Goal: Task Accomplishment & Management: Use online tool/utility

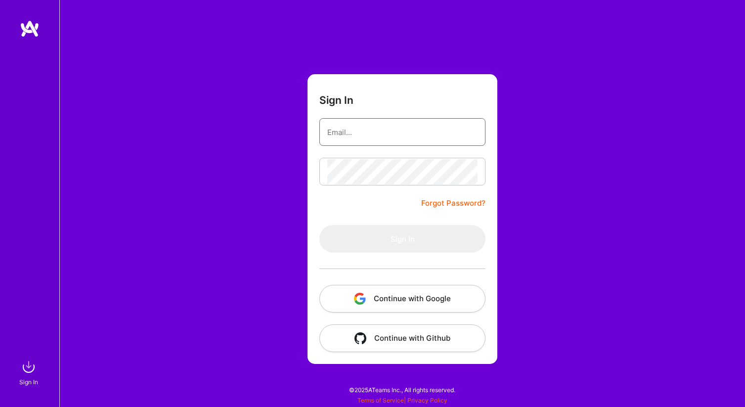
type input "[EMAIL_ADDRESS][DOMAIN_NAME]"
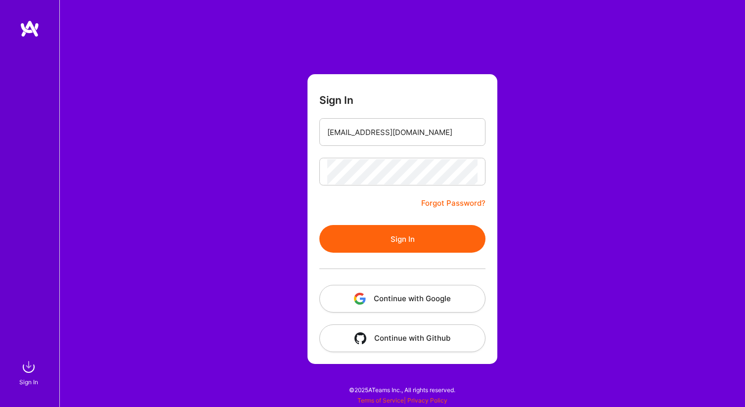
click at [420, 235] on button "Sign In" at bounding box center [402, 239] width 166 height 28
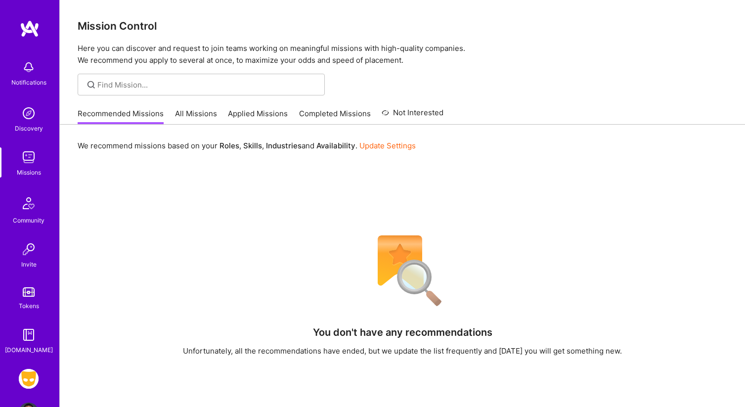
click at [37, 222] on div "Community" at bounding box center [29, 220] width 32 height 10
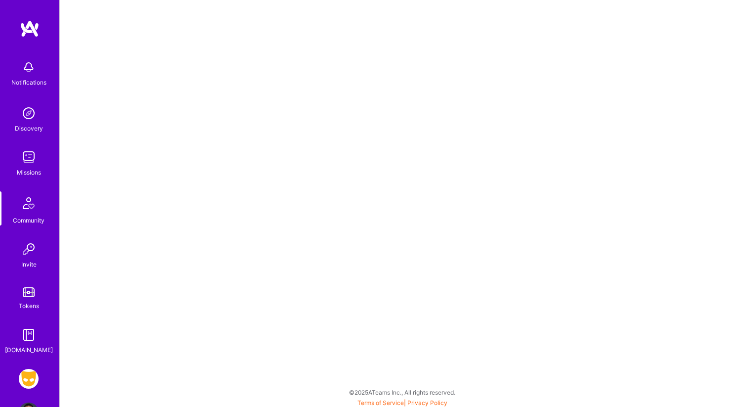
click at [33, 379] on img at bounding box center [29, 379] width 20 height 20
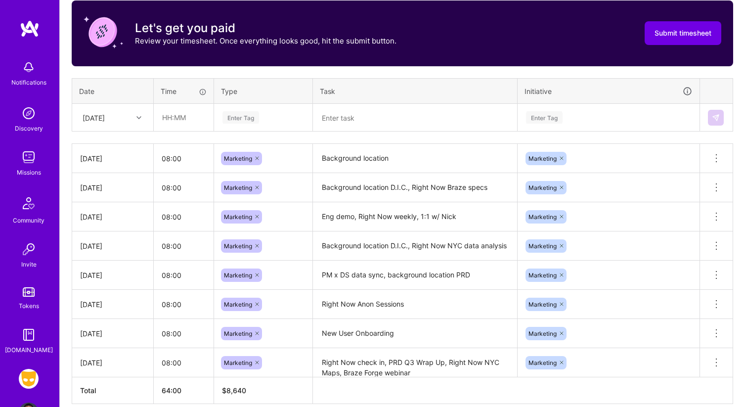
scroll to position [361, 0]
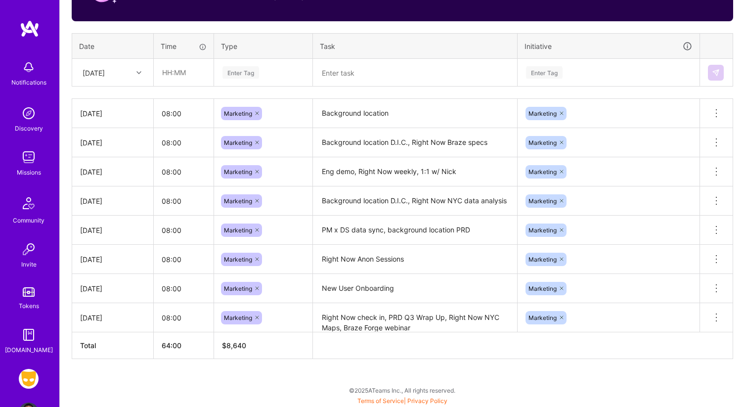
click at [346, 70] on textarea at bounding box center [415, 73] width 202 height 26
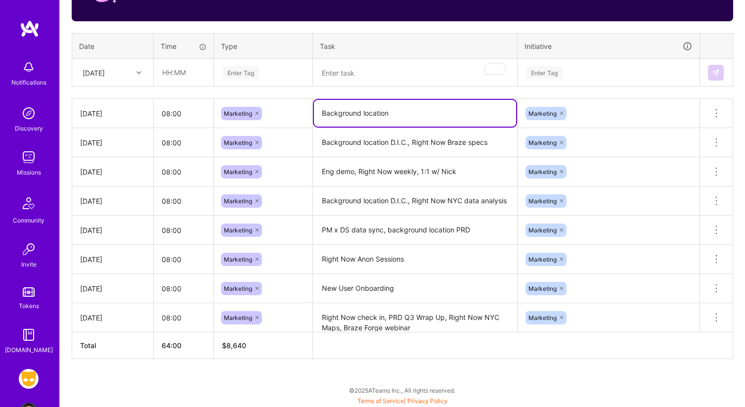
click at [399, 113] on textarea "Background location" at bounding box center [415, 113] width 202 height 27
type textarea "Background location, Right Now meeting, 1:1 w/ [PERSON_NAME]"
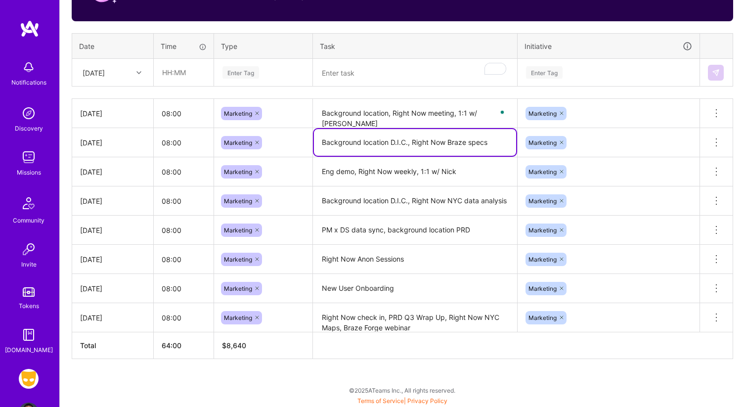
drag, startPoint x: 411, startPoint y: 142, endPoint x: 496, endPoint y: 146, distance: 85.1
click at [495, 144] on textarea "Background location D.I.C., Right Now Braze specs" at bounding box center [415, 142] width 202 height 27
click at [414, 77] on textarea "To enrich screen reader interactions, please activate Accessibility in Grammarl…" at bounding box center [415, 73] width 202 height 26
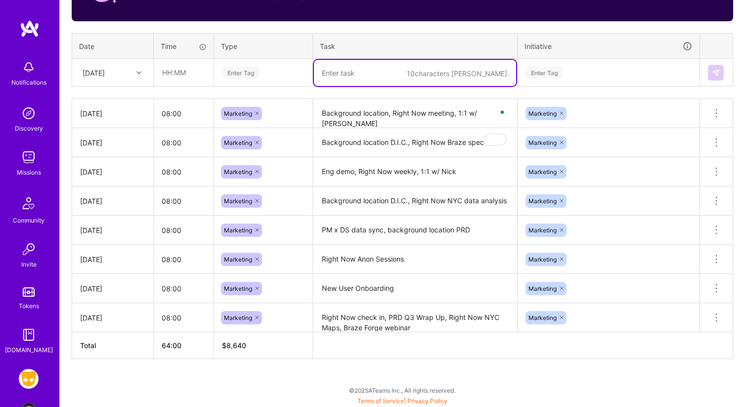
paste textarea "Right Now Braze specs"
type textarea "Right Now Braze specs"
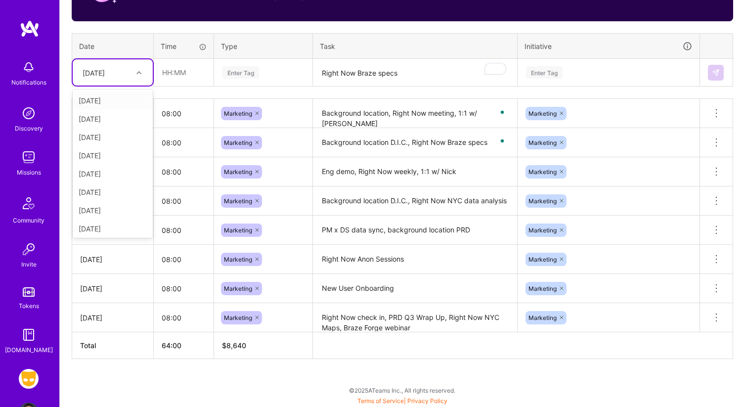
click at [136, 73] on icon at bounding box center [138, 72] width 5 height 5
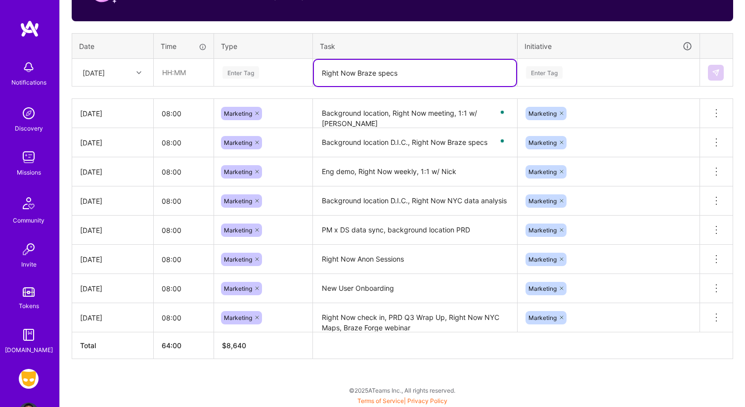
click at [434, 71] on textarea "Right Now Braze specs" at bounding box center [415, 73] width 202 height 26
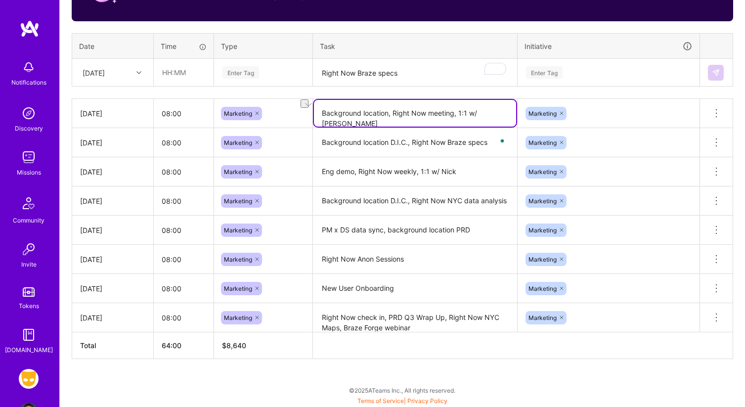
drag, startPoint x: 459, startPoint y: 114, endPoint x: 500, endPoint y: 114, distance: 41.0
click at [500, 114] on textarea "Background location, Right Now meeting, 1:1 w/ [PERSON_NAME]" at bounding box center [415, 113] width 202 height 27
click at [409, 73] on textarea "Right Now Braze specs" at bounding box center [415, 73] width 202 height 26
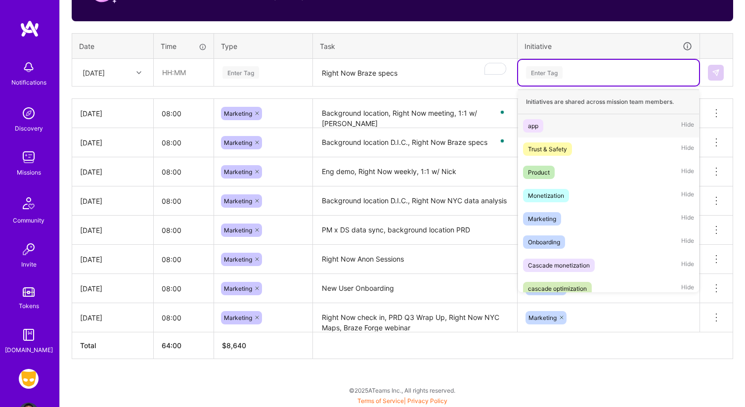
click at [546, 67] on div "Enter Tag" at bounding box center [544, 72] width 37 height 15
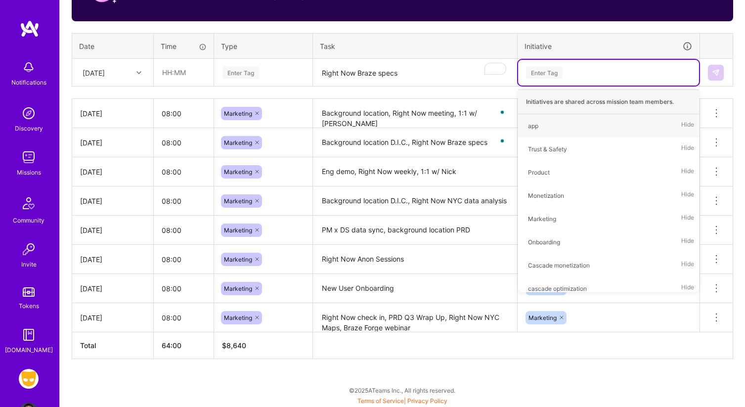
type input "m"
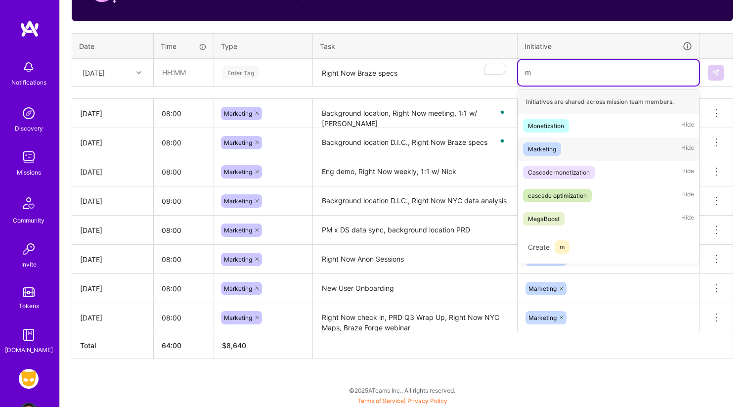
click at [539, 144] on div "Marketing" at bounding box center [542, 149] width 28 height 10
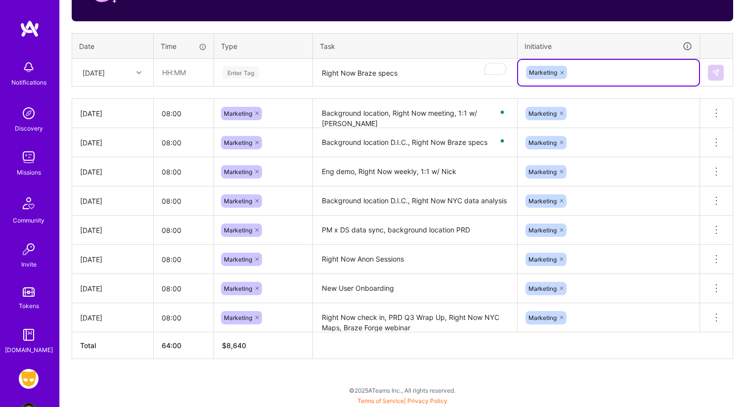
click at [243, 71] on div "Enter Tag" at bounding box center [240, 72] width 37 height 15
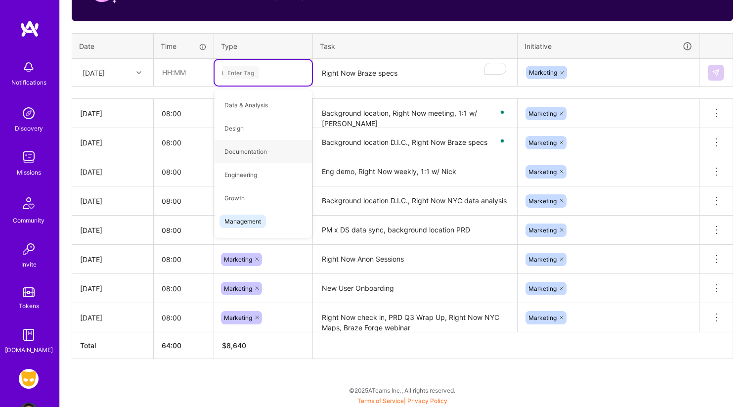
type input "ma"
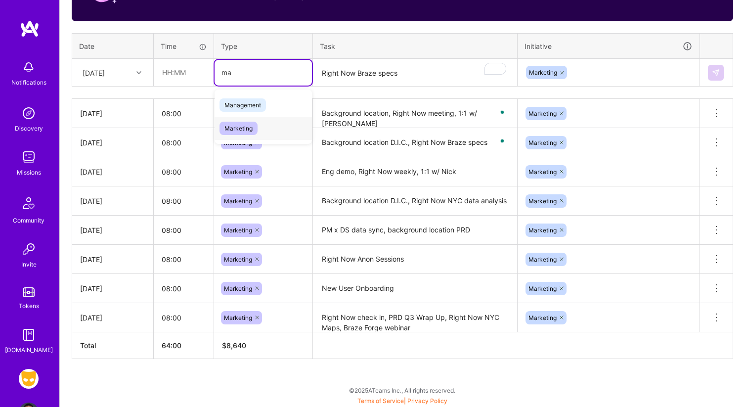
click at [225, 130] on span "Marketing" at bounding box center [238, 128] width 38 height 13
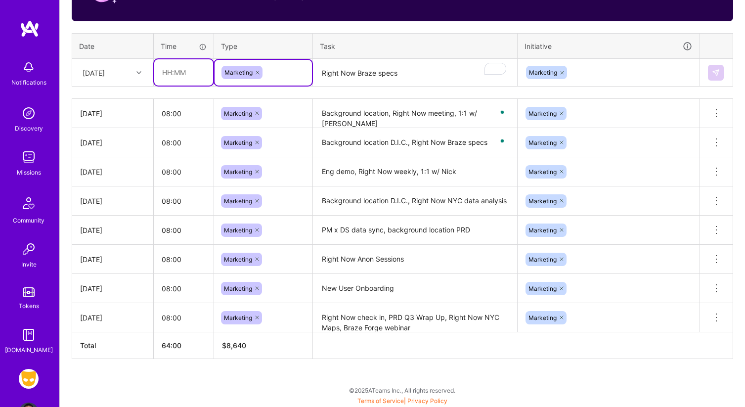
click at [184, 75] on input "text" at bounding box center [183, 72] width 59 height 26
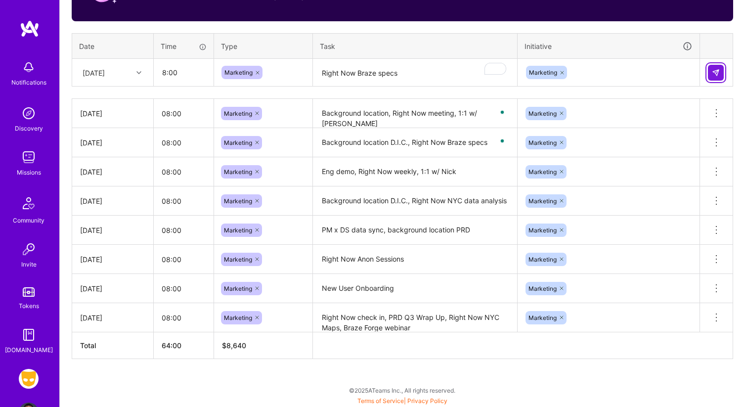
type input "08:00"
click at [714, 72] on img at bounding box center [716, 73] width 8 height 8
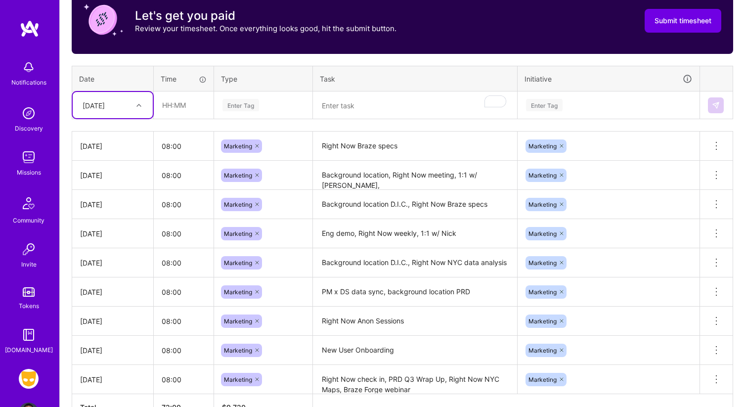
scroll to position [320, 0]
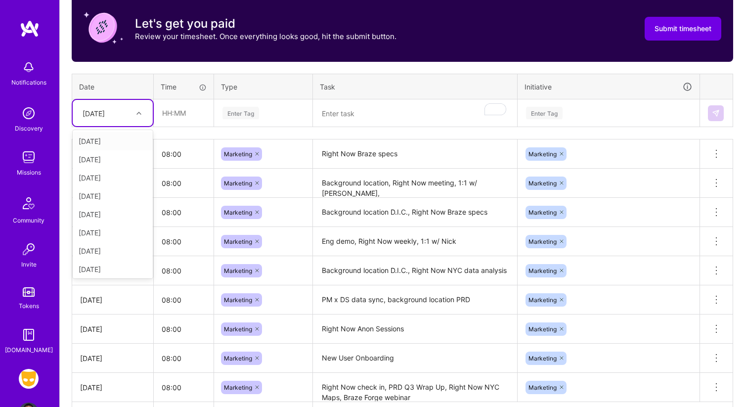
click at [133, 110] on div at bounding box center [139, 113] width 15 height 13
click at [125, 262] on div "[DATE]" at bounding box center [113, 267] width 80 height 18
click at [245, 116] on div "Enter Tag" at bounding box center [240, 112] width 37 height 15
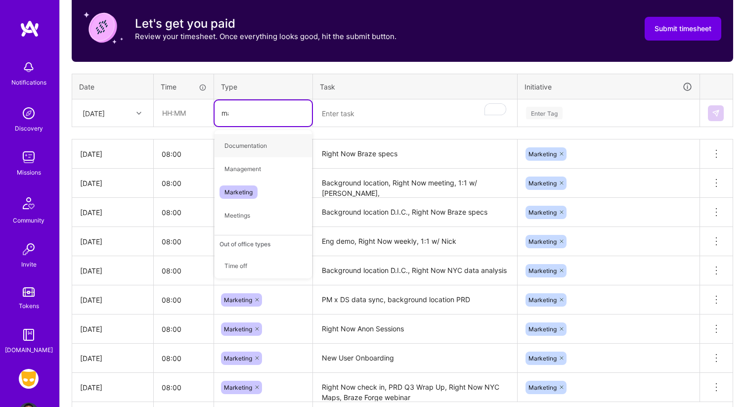
type input "mar"
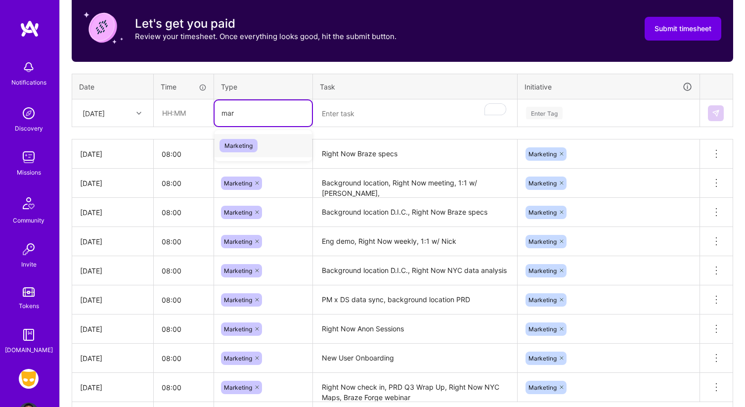
click at [251, 147] on span "Marketing" at bounding box center [238, 145] width 38 height 13
click at [188, 116] on input "text" at bounding box center [183, 113] width 59 height 26
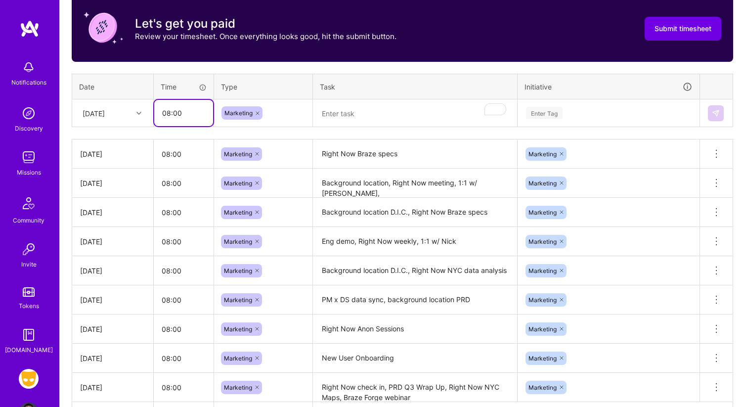
type input "08:00"
click at [403, 152] on textarea "Right Now Braze specs" at bounding box center [415, 153] width 202 height 27
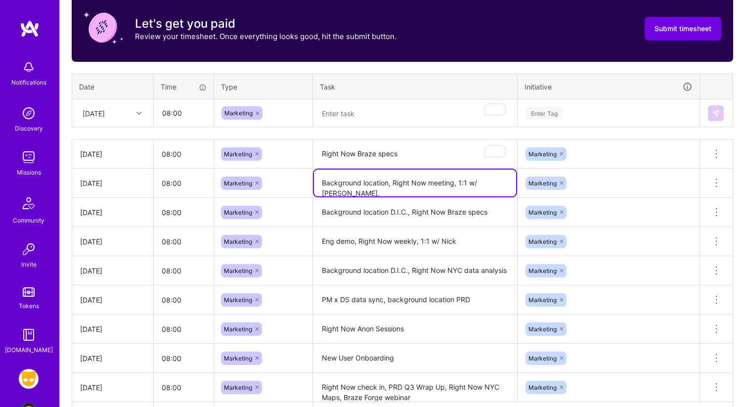
drag, startPoint x: 507, startPoint y: 184, endPoint x: 391, endPoint y: 181, distance: 115.7
click at [391, 181] on textarea "Background location, Right Now meeting, 1:1 w/ [PERSON_NAME]," at bounding box center [415, 183] width 202 height 27
type textarea "Background location,"
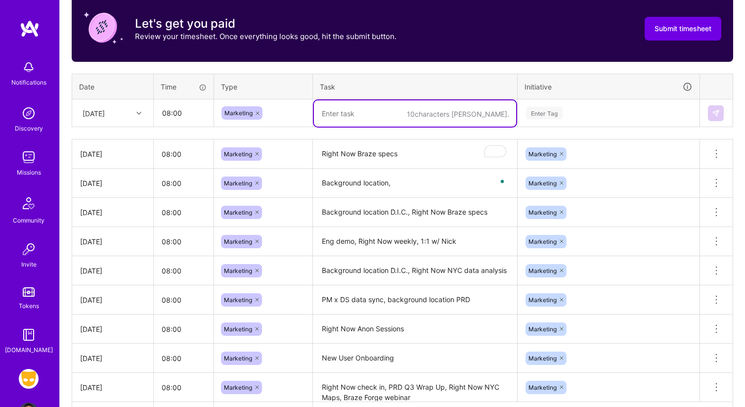
click at [365, 117] on textarea "To enrich screen reader interactions, please activate Accessibility in Grammarl…" at bounding box center [415, 113] width 202 height 26
paste textarea "Right Now meeting, 1:1 w/ [PERSON_NAME],"
click at [360, 112] on textarea "Right Now meeting, 1:1 w/ [PERSON_NAME]," at bounding box center [415, 113] width 202 height 26
click at [436, 113] on textarea "Right Now sync, 1:1 w/ [PERSON_NAME]," at bounding box center [415, 113] width 202 height 26
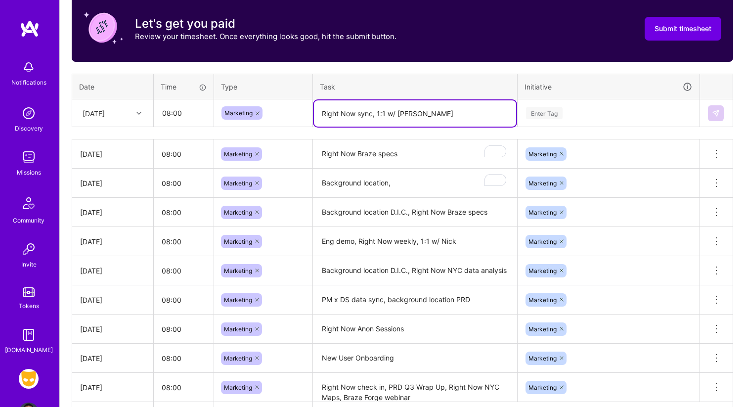
type textarea "Right Now sync, 1:1 w/ [PERSON_NAME]"
click at [556, 116] on div "Enter Tag" at bounding box center [544, 112] width 37 height 15
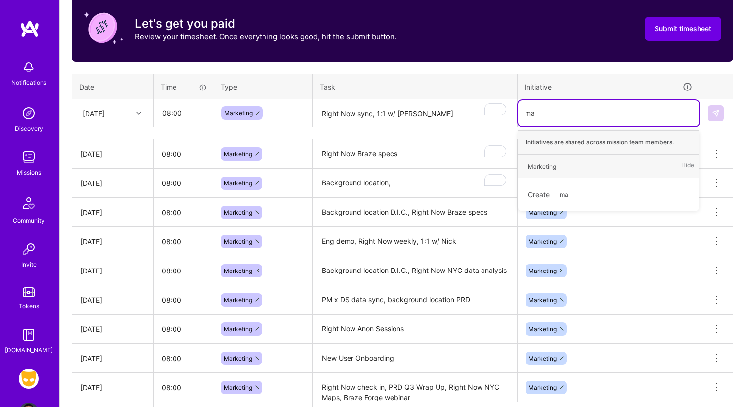
type input "mar"
click at [560, 162] on span "Marketing" at bounding box center [542, 166] width 38 height 13
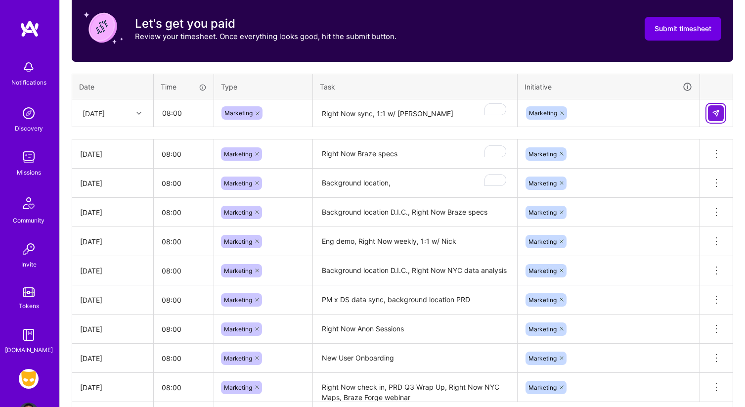
click at [721, 117] on button at bounding box center [716, 113] width 16 height 16
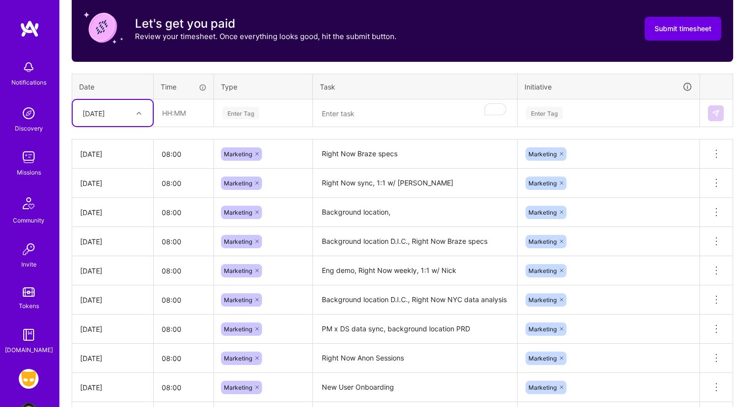
click at [120, 101] on div "[DATE]" at bounding box center [113, 113] width 80 height 26
click at [113, 247] on div "[DATE]" at bounding box center [113, 249] width 80 height 18
click at [351, 127] on div "Time tracking [DATE] - [DATE] Timesheet Export Timesheet Let's get you paid Rev…" at bounding box center [402, 212] width 661 height 492
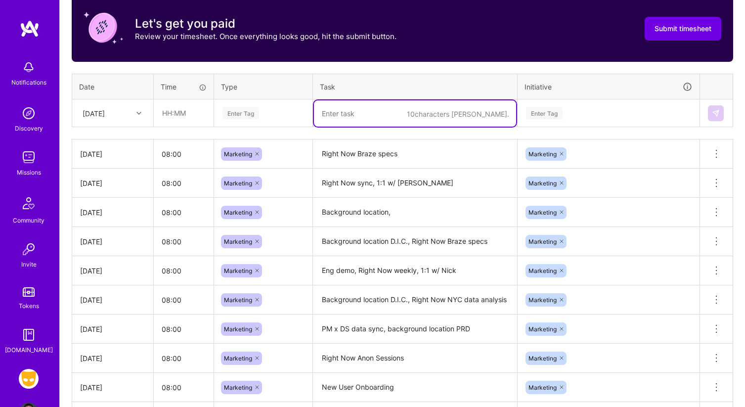
click at [347, 114] on textarea "To enrich screen reader interactions, please activate Accessibility in Grammarl…" at bounding box center [415, 113] width 202 height 26
type textarea "t"
type textarea "time"
click at [231, 117] on div "Enter Tag" at bounding box center [240, 112] width 37 height 15
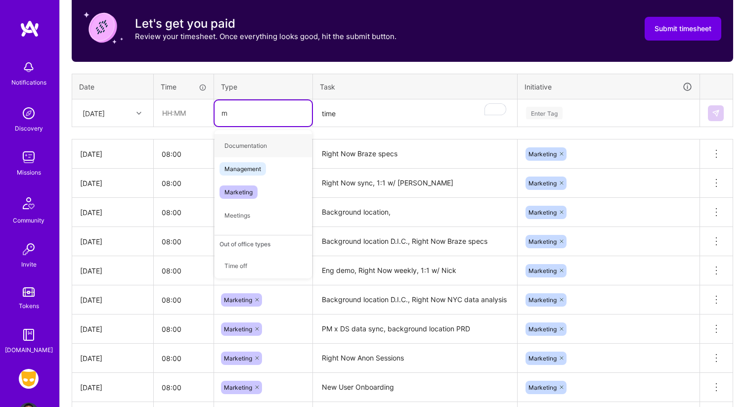
type input "ma"
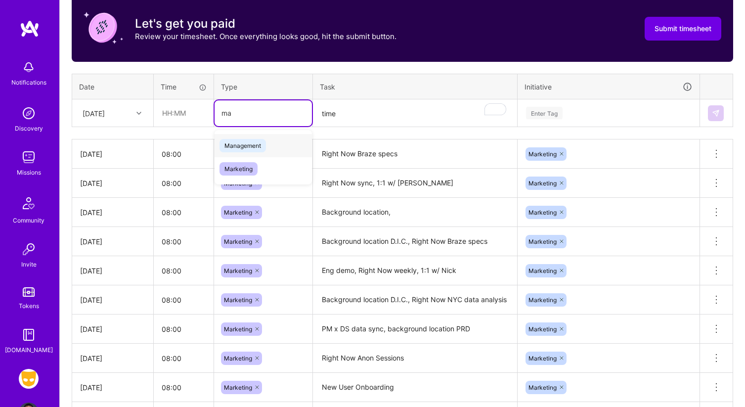
click at [250, 144] on span "Management" at bounding box center [242, 145] width 46 height 13
click at [267, 112] on icon at bounding box center [265, 113] width 3 height 3
click at [260, 114] on div "Enter Tag" at bounding box center [263, 113] width 84 height 12
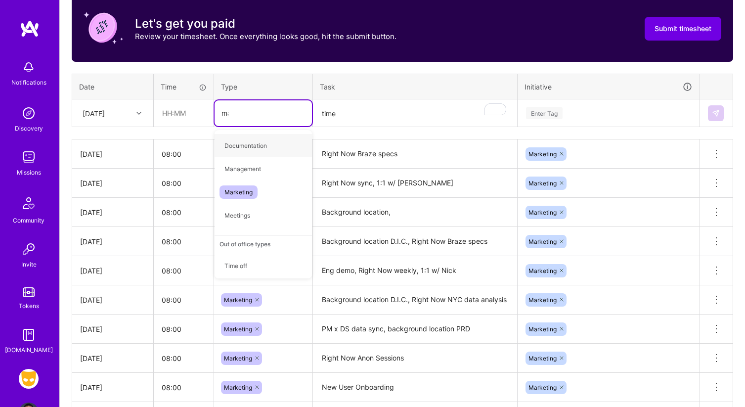
type input "mar"
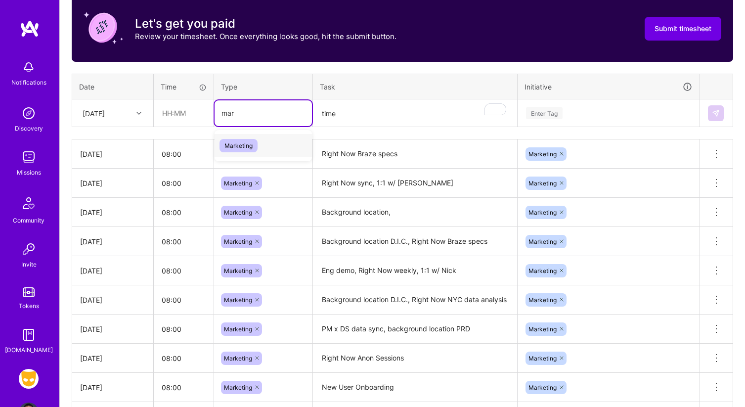
click at [243, 145] on span "Marketing" at bounding box center [238, 145] width 38 height 13
click at [187, 113] on input "text" at bounding box center [183, 113] width 59 height 26
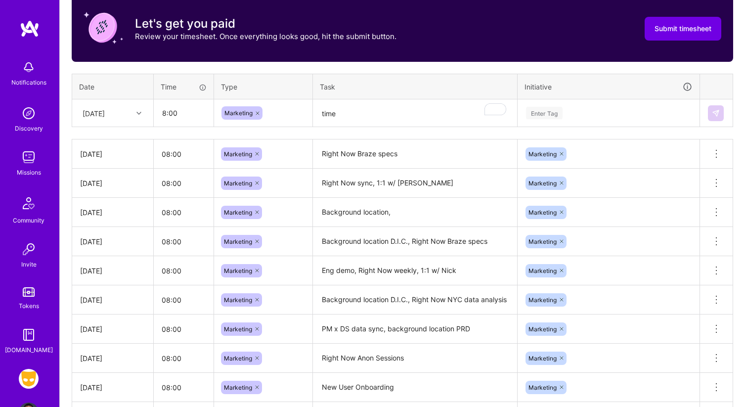
type input "08:00"
click at [342, 120] on textarea "time" at bounding box center [415, 113] width 202 height 26
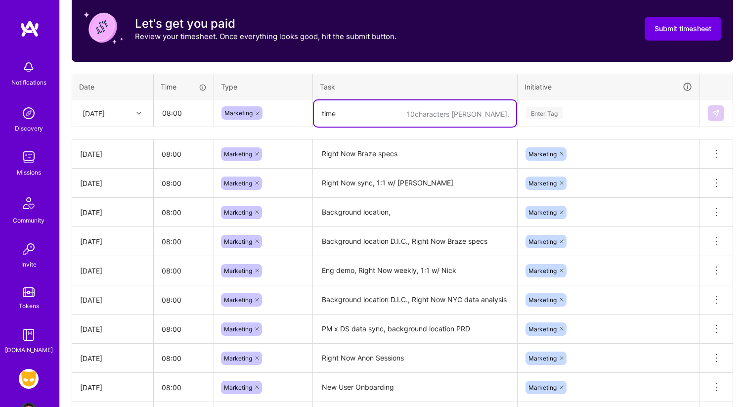
drag, startPoint x: 384, startPoint y: 113, endPoint x: 272, endPoint y: 113, distance: 111.2
click at [268, 113] on tr "[DATE] 08:00 Marketing 10 characters min. time Enter Tag" at bounding box center [402, 113] width 661 height 28
type textarea "R"
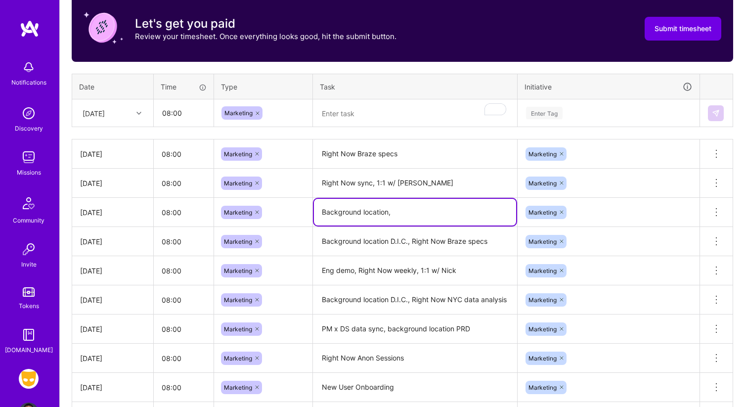
drag, startPoint x: 392, startPoint y: 212, endPoint x: 309, endPoint y: 212, distance: 82.5
click at [309, 212] on tr "[DATE] 08:00 Marketing Background location, Marketing Delete row" at bounding box center [402, 212] width 661 height 29
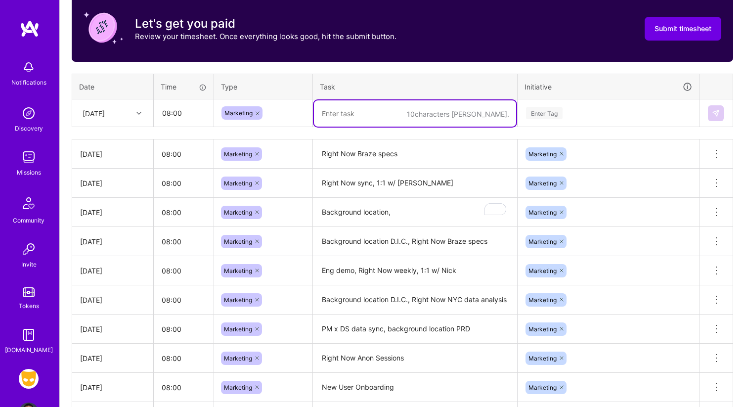
click at [357, 111] on textarea "To enrich screen reader interactions, please activate Accessibility in Grammarl…" at bounding box center [415, 113] width 202 height 26
paste textarea "Background location,"
type textarea "Background location,"
click at [565, 115] on div "Enter Tag" at bounding box center [608, 113] width 167 height 12
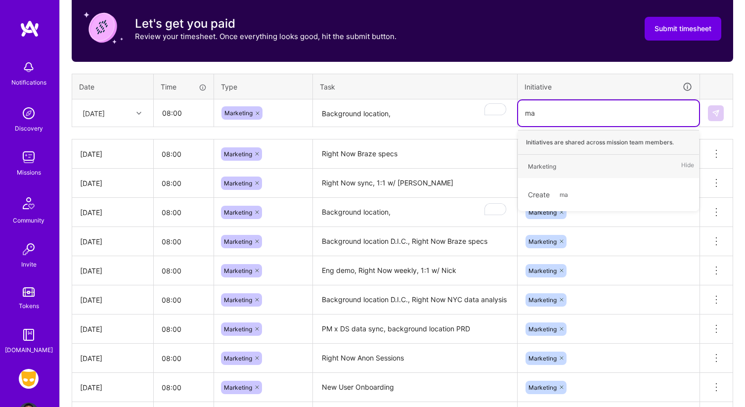
type input "mar"
click at [562, 157] on div "Marketing Hide" at bounding box center [608, 166] width 181 height 23
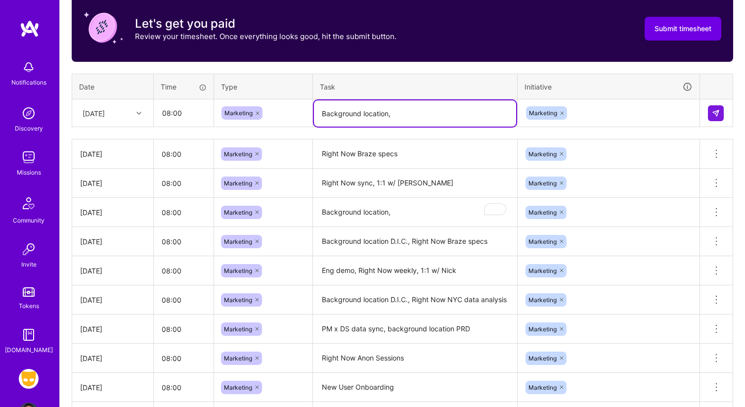
click at [438, 115] on textarea "Background location," at bounding box center [415, 113] width 202 height 26
type textarea "Background location"
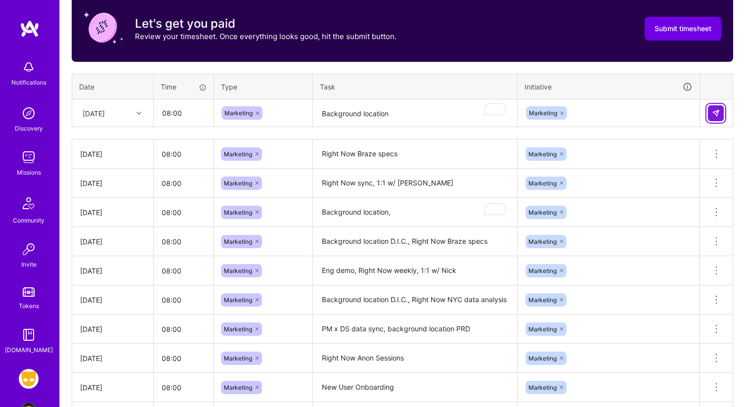
click at [718, 109] on img at bounding box center [716, 113] width 8 height 8
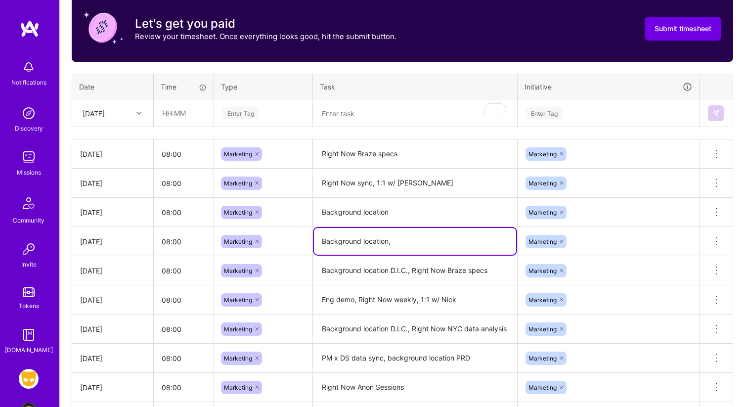
click at [396, 247] on textarea "Background location," at bounding box center [415, 241] width 202 height 27
type textarea "Background location"
click at [423, 181] on textarea "Right Now sync, 1:1 w/ [PERSON_NAME]" at bounding box center [415, 183] width 202 height 27
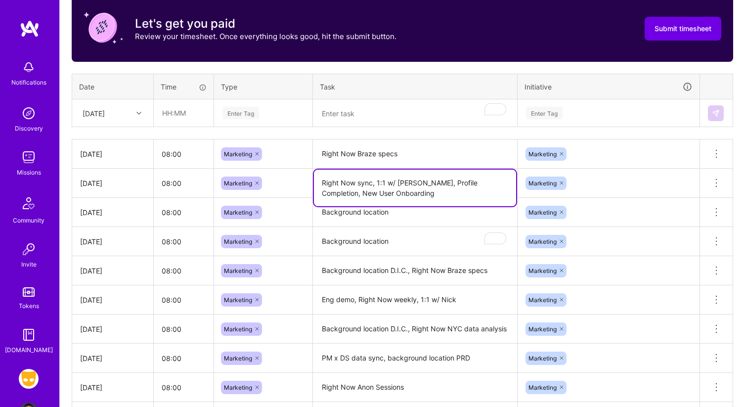
type textarea "Right Now sync, 1:1 w/ [PERSON_NAME], Profile Completion, New User Onboarding"
click at [637, 173] on div "Marketing" at bounding box center [609, 183] width 182 height 26
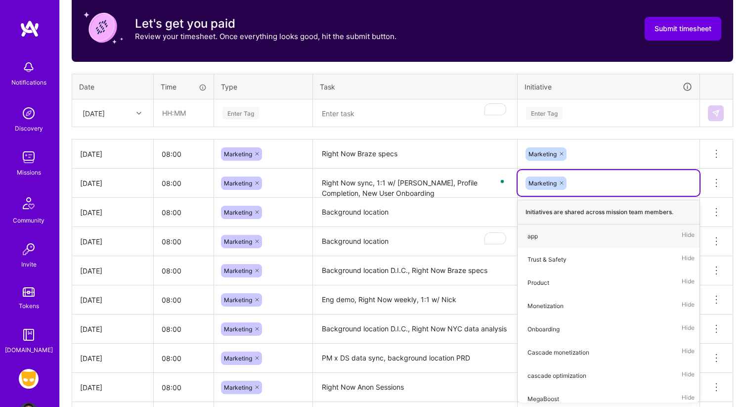
click at [401, 177] on textarea "Right Now sync, 1:1 w/ [PERSON_NAME], Profile Completion, New User Onboarding" at bounding box center [415, 184] width 202 height 28
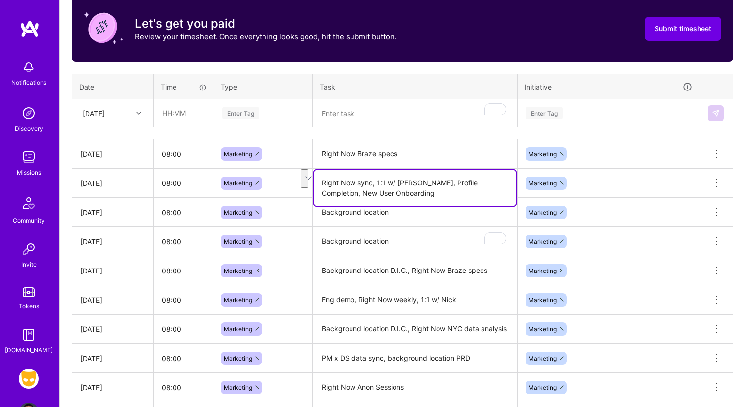
drag, startPoint x: 416, startPoint y: 182, endPoint x: 416, endPoint y: 211, distance: 28.2
click at [416, 211] on tbody "[DATE] 08:00 Marketing Right Now Braze specs Marketing Delete row [DATE] 08:00 …" at bounding box center [402, 299] width 661 height 321
click at [416, 157] on textarea "Right Now Braze specs" at bounding box center [415, 153] width 202 height 27
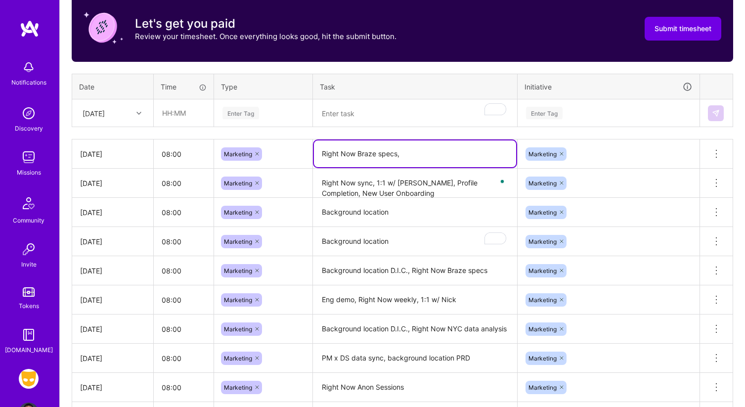
paste textarea "Profile Completion, New User Onboarding"
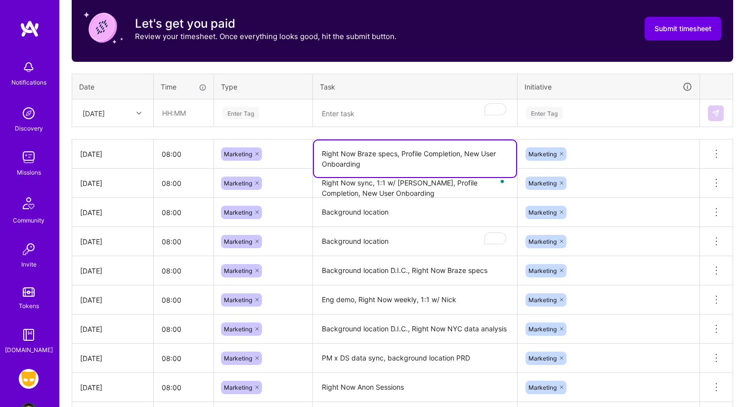
type textarea "Right Now Braze specs, Profile Completion, New User Onboarding"
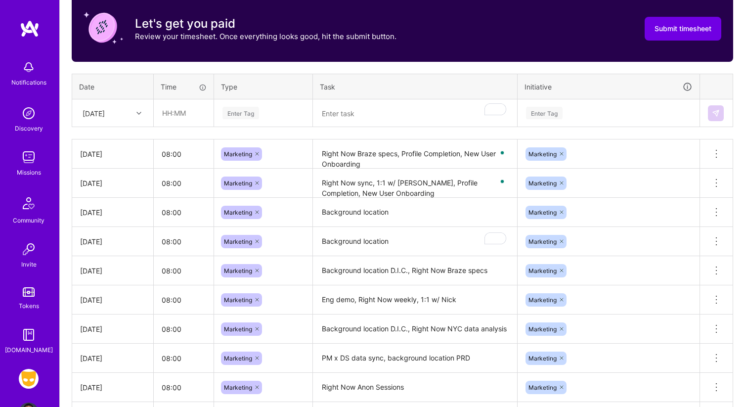
click at [437, 97] on th "Task" at bounding box center [415, 87] width 205 height 26
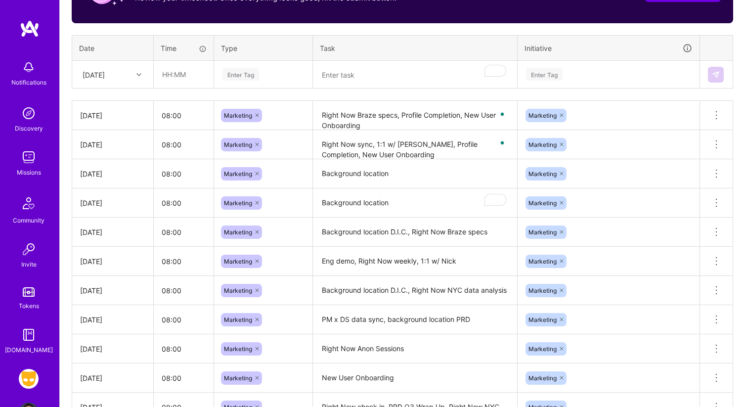
click at [420, 214] on textarea "Background location" at bounding box center [415, 203] width 202 height 28
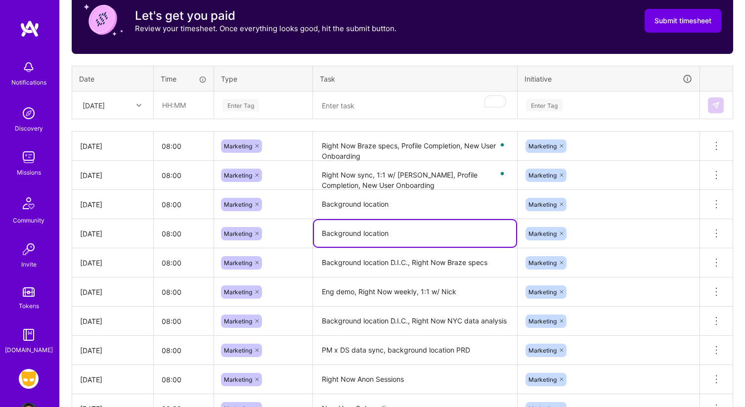
scroll to position [364, 0]
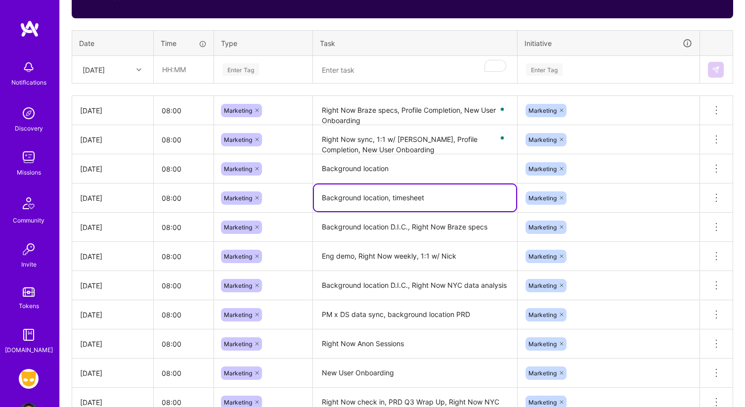
type textarea "Background location, timesheet"
click at [472, 114] on textarea "Right Now Braze specs, Profile Completion, New User Onboarding" at bounding box center [415, 111] width 202 height 28
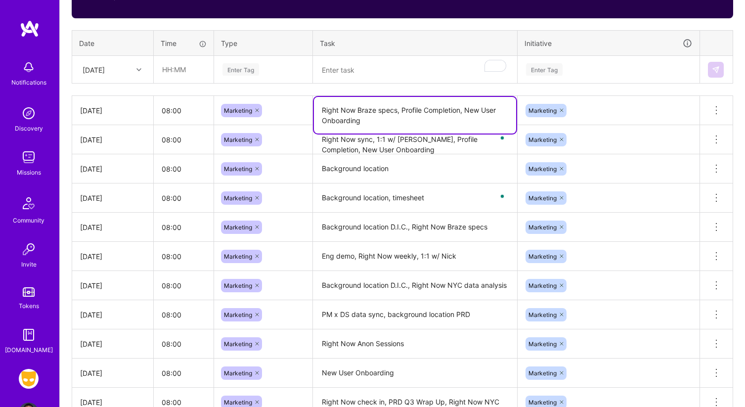
click at [455, 118] on textarea "Right Now Braze specs, Profile Completion, New User Onboarding" at bounding box center [415, 115] width 202 height 37
type textarea "Right Now Braze specs, Profile Completion, New User Onboarding, timesheet"
click at [470, 70] on div at bounding box center [414, 70] width 203 height 0
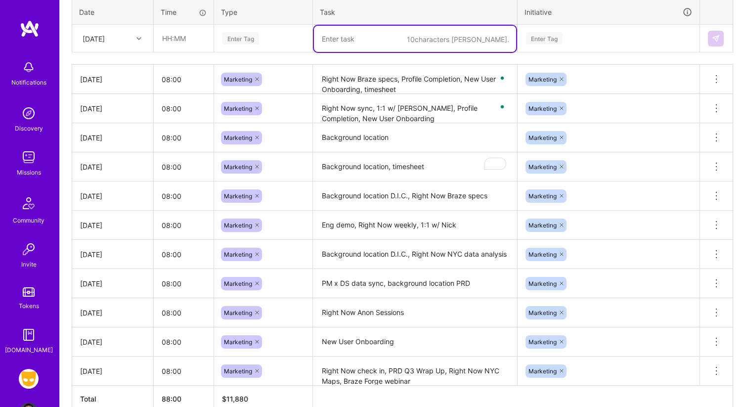
scroll to position [391, 0]
